Goal: Task Accomplishment & Management: Manage account settings

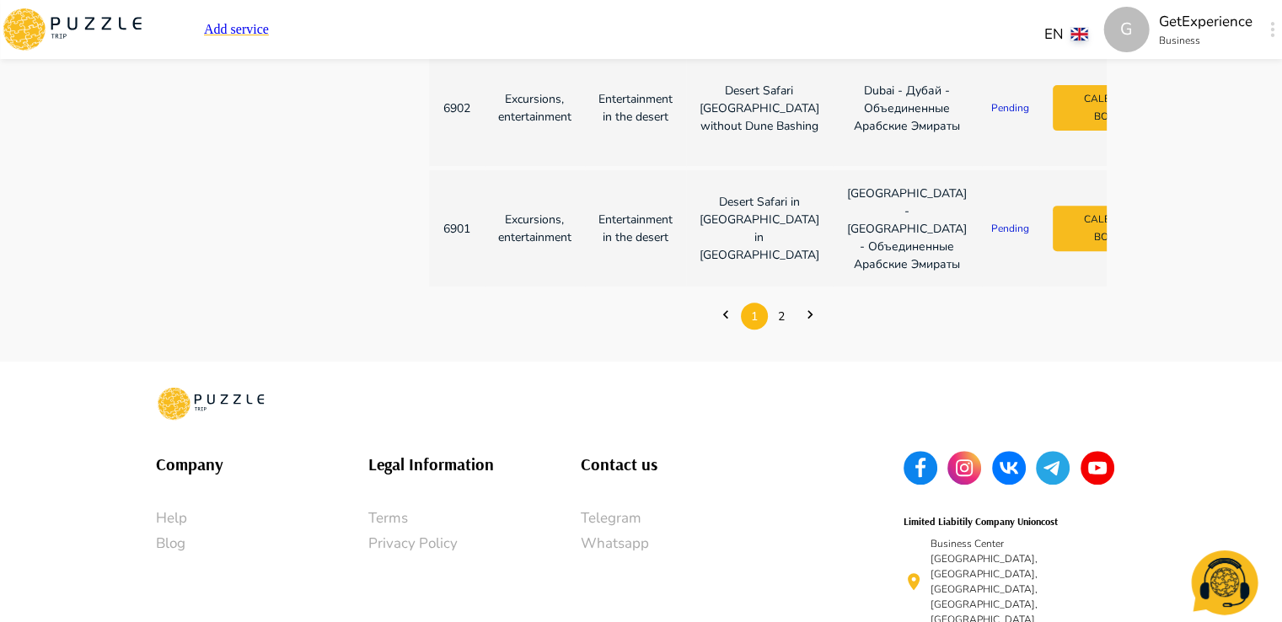
scroll to position [674, 0]
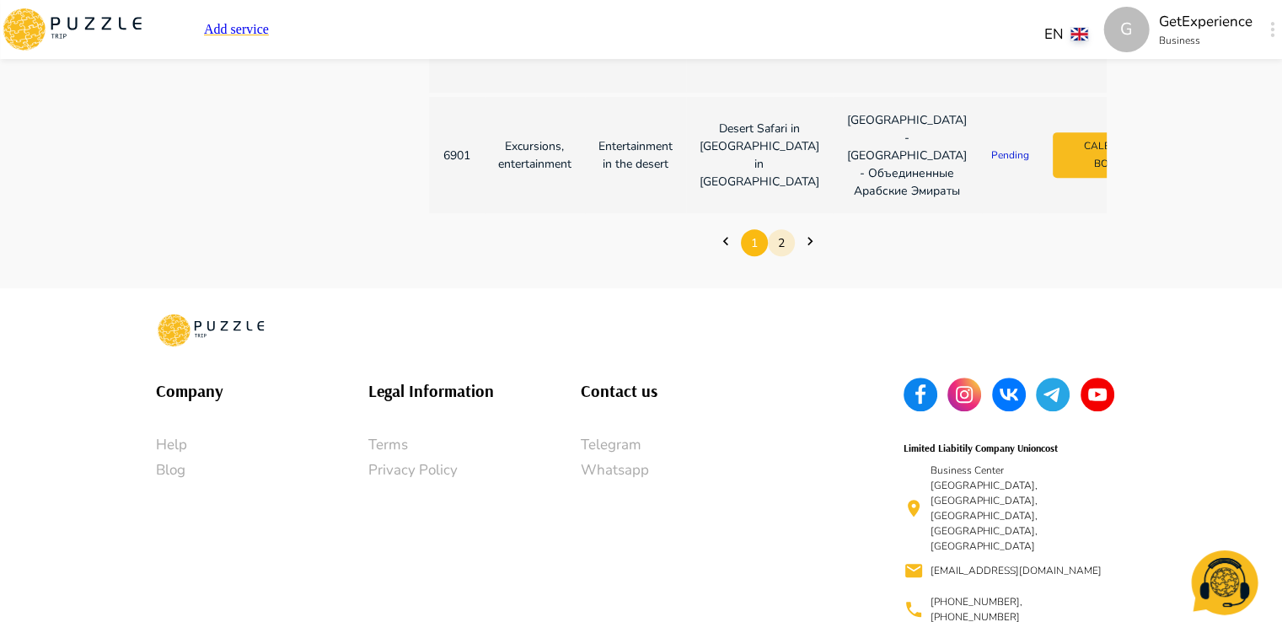
click at [773, 256] on link "2" at bounding box center [781, 243] width 27 height 26
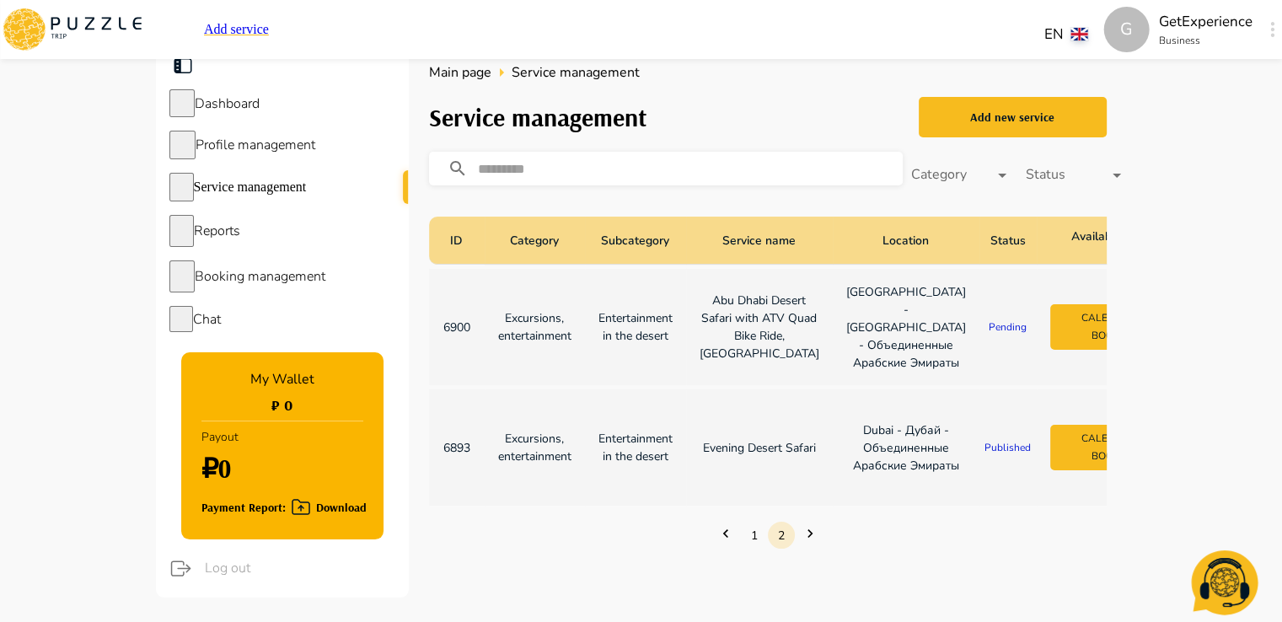
scroll to position [0, 0]
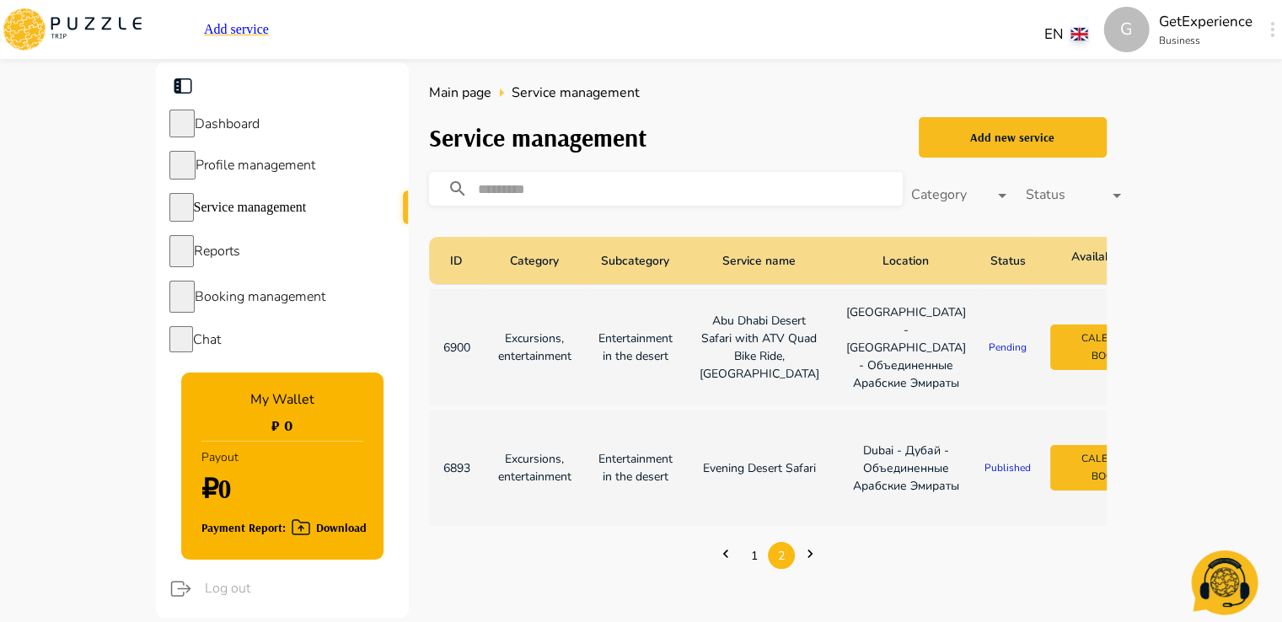
click at [274, 300] on span "Booking management" at bounding box center [260, 296] width 131 height 19
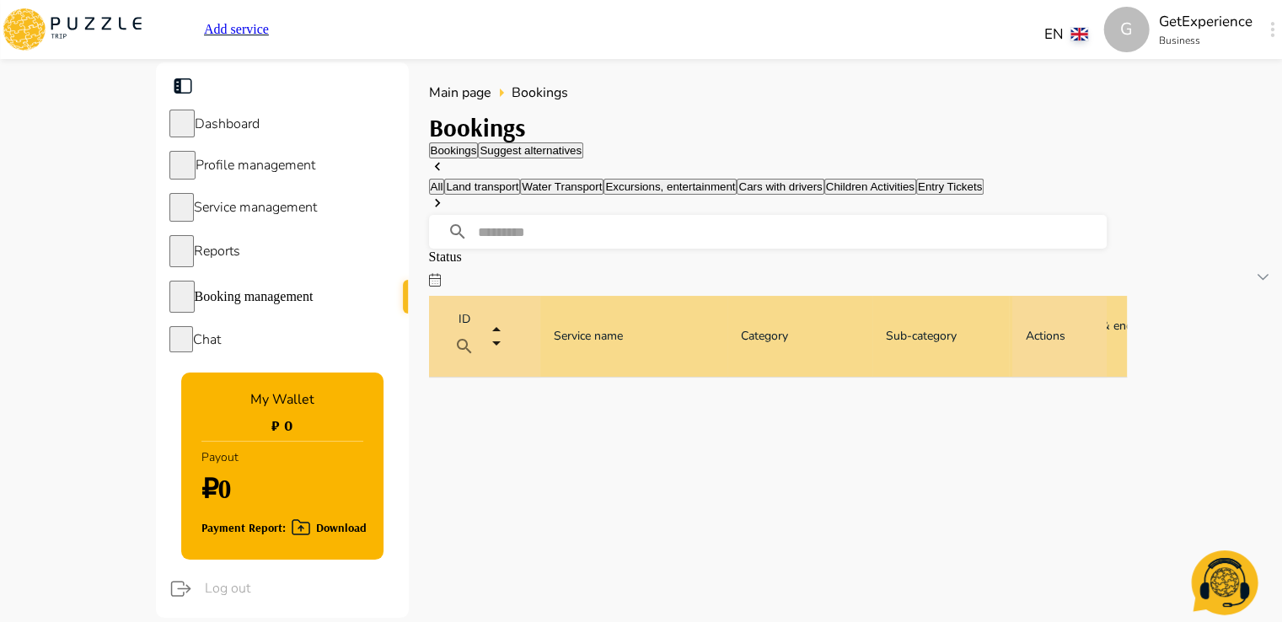
click at [273, 217] on span "Service management" at bounding box center [255, 207] width 123 height 19
